Goal: Task Accomplishment & Management: Use online tool/utility

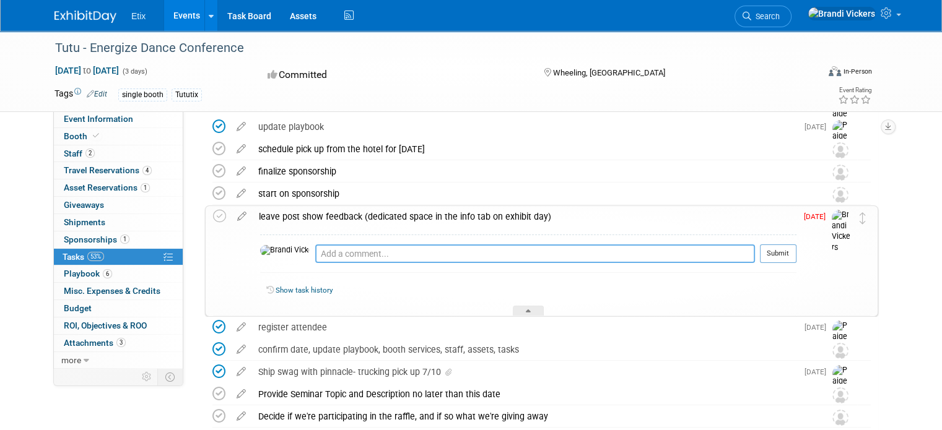
click at [343, 253] on textarea at bounding box center [535, 254] width 440 height 19
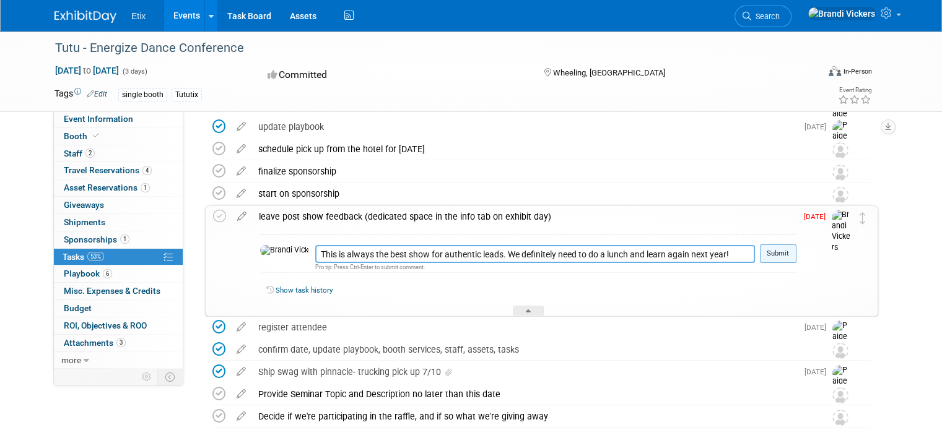
type textarea "This is always the best show for authentic leads. We definitely need to do a lu…"
click at [796, 256] on button "Submit" at bounding box center [778, 254] width 37 height 19
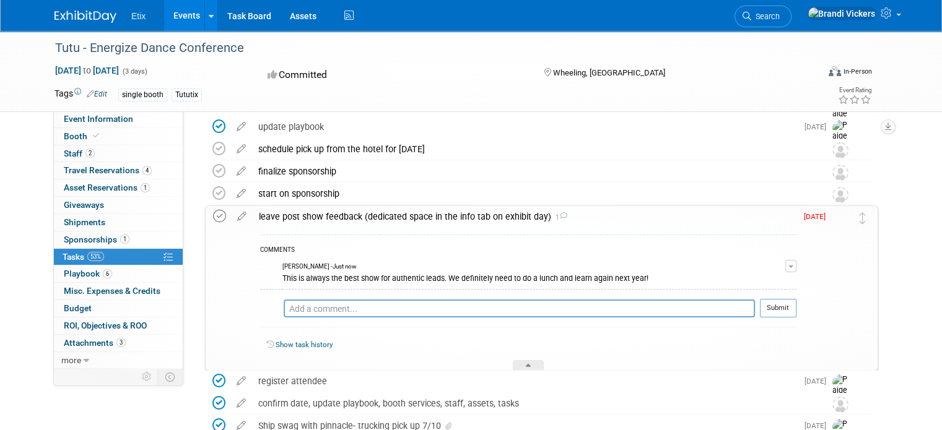
click at [213, 212] on icon at bounding box center [219, 216] width 13 height 13
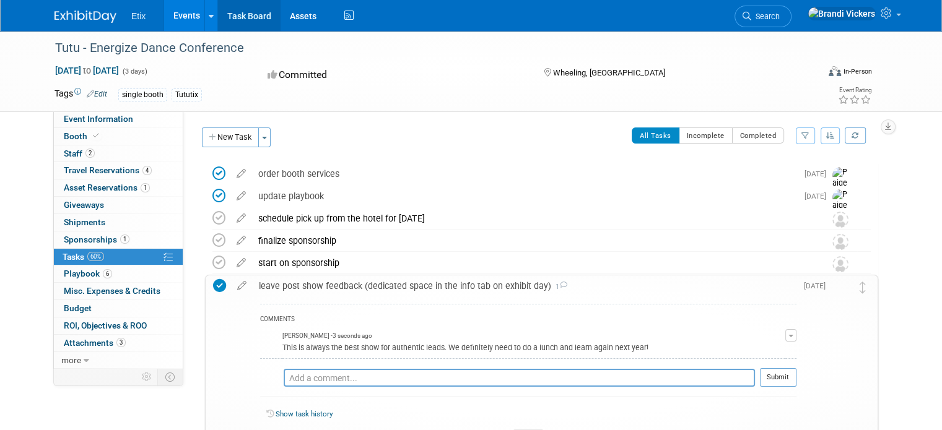
click at [242, 14] on link "Task Board" at bounding box center [249, 15] width 63 height 31
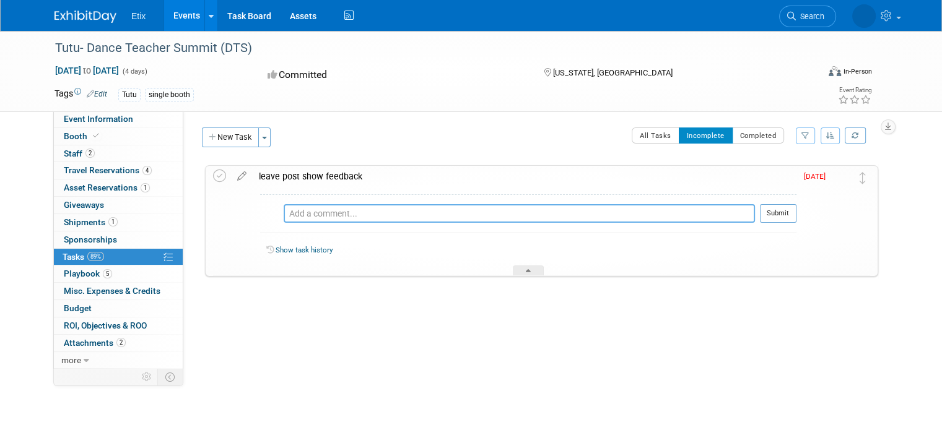
click at [438, 215] on textarea at bounding box center [519, 213] width 471 height 19
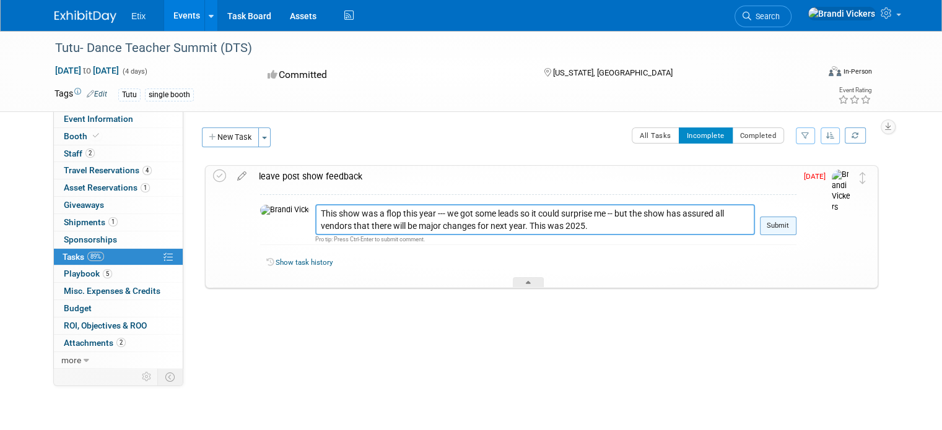
type textarea "This show was a flop this year --- we got some leads so it could surprise me --…"
click at [783, 222] on button "Submit" at bounding box center [778, 226] width 37 height 19
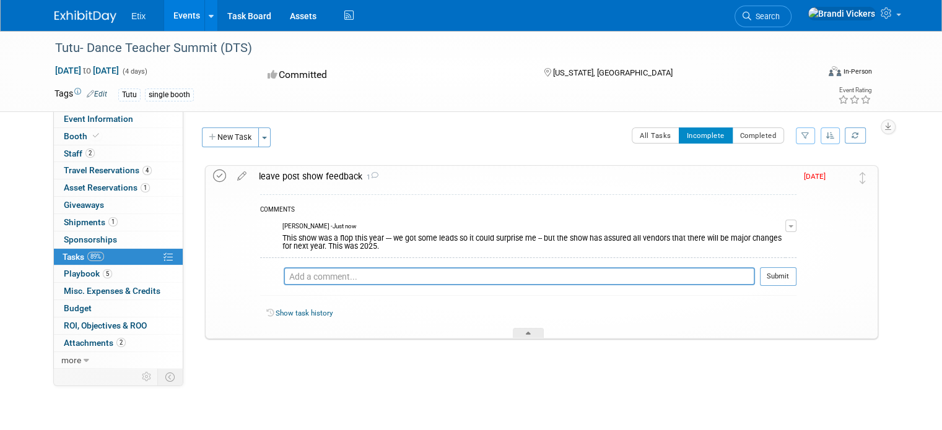
click at [213, 175] on icon at bounding box center [219, 176] width 13 height 13
